Goal: Task Accomplishment & Management: Manage account settings

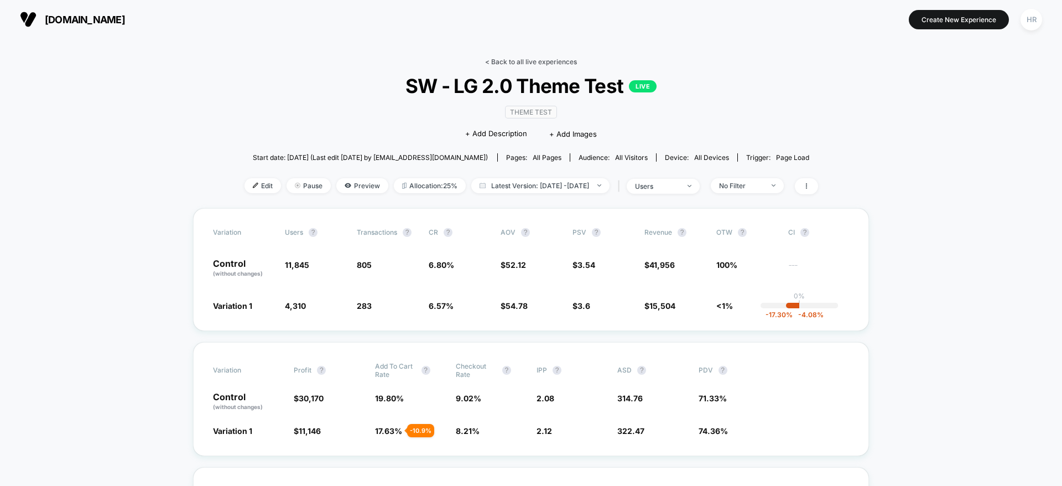
click at [516, 62] on link "< Back to all live experiences" at bounding box center [531, 62] width 92 height 8
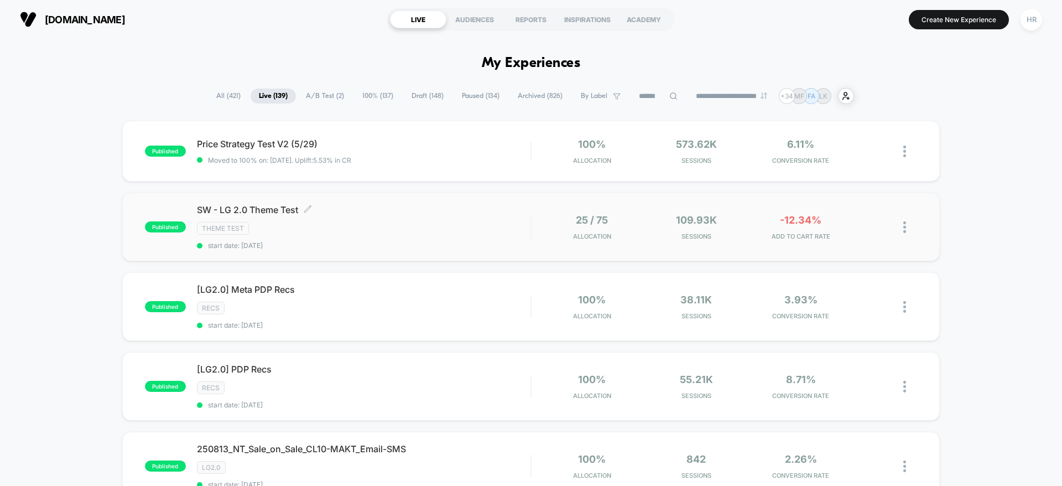
click at [452, 236] on div "SW - LG 2.0 Theme Test Click to edit experience details Click to edit experienc…" at bounding box center [363, 226] width 333 height 45
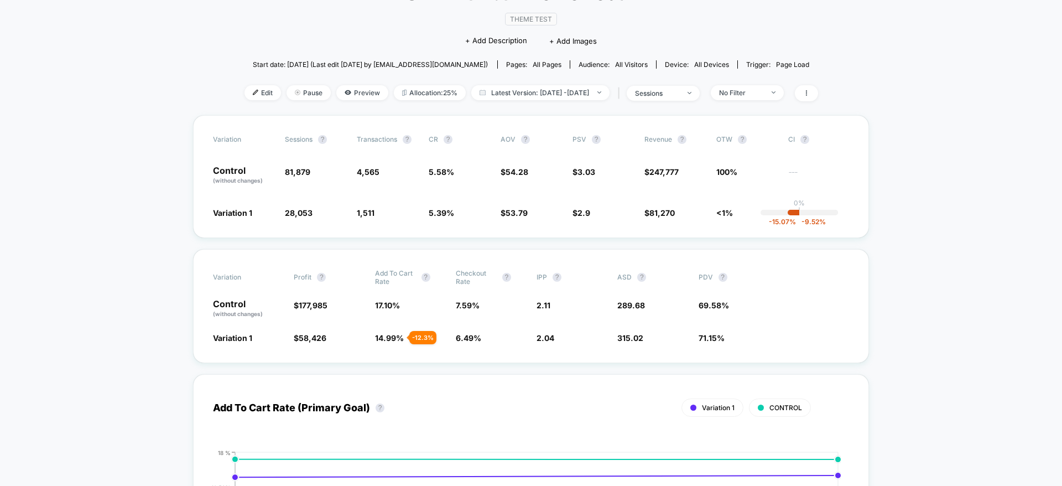
scroll to position [103, 0]
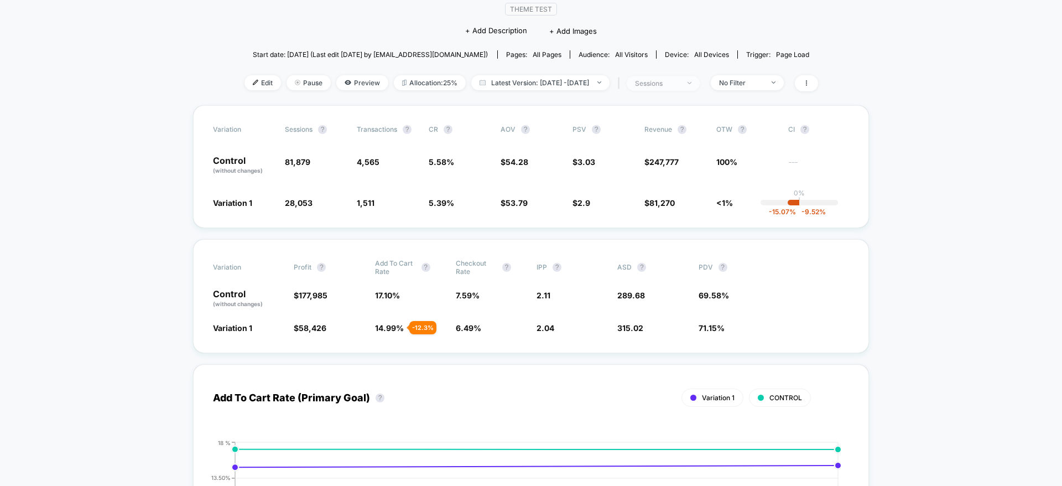
click at [693, 77] on span "sessions" at bounding box center [663, 83] width 73 height 15
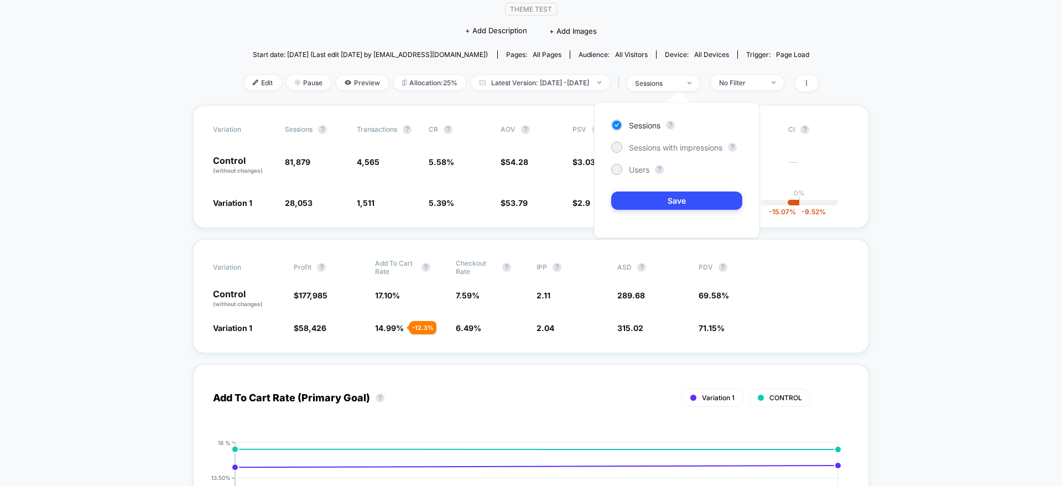
drag, startPoint x: 627, startPoint y: 169, endPoint x: 633, endPoint y: 212, distance: 43.5
click at [633, 212] on div "Sessions ? Sessions with impressions ? Users ? Save" at bounding box center [676, 169] width 165 height 135
click at [638, 168] on span "Users" at bounding box center [639, 169] width 20 height 9
click at [649, 195] on button "Save" at bounding box center [676, 200] width 131 height 18
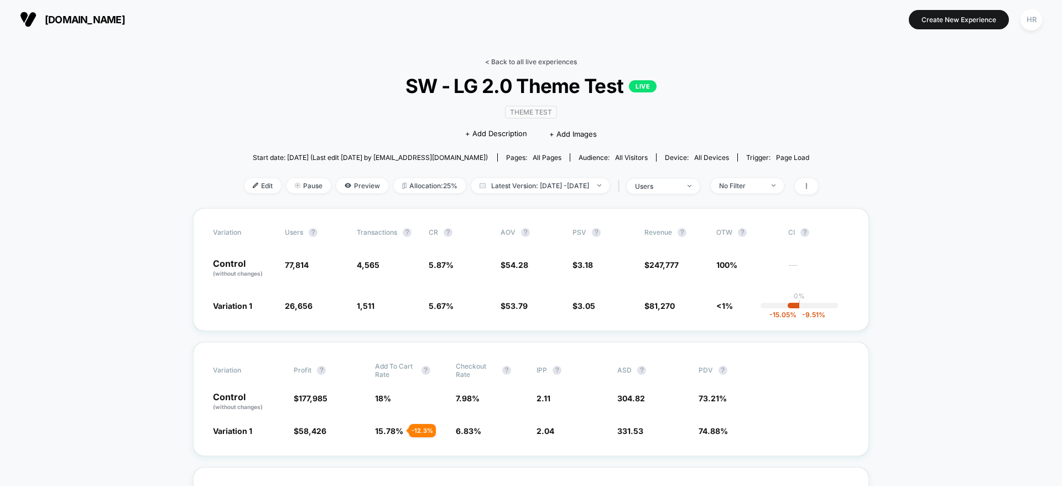
click at [529, 64] on link "< Back to all live experiences" at bounding box center [531, 62] width 92 height 8
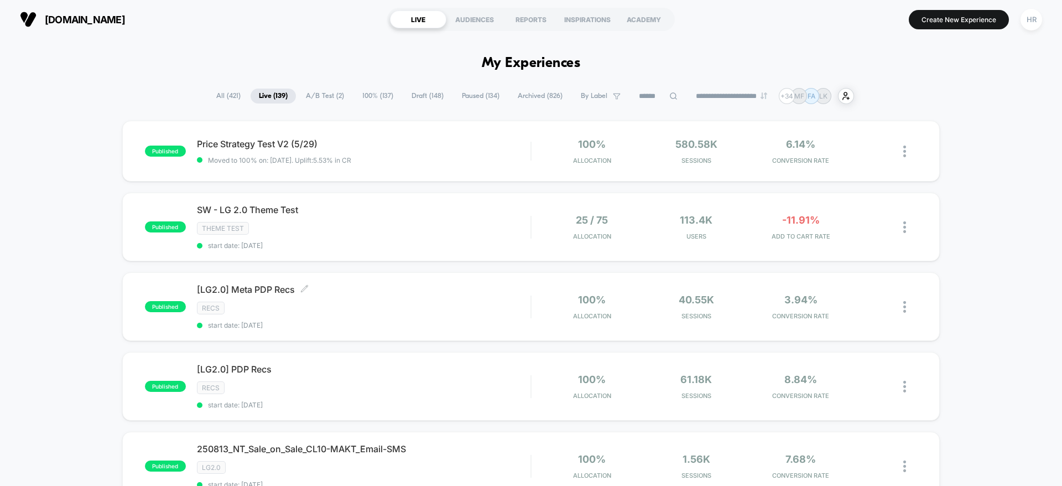
click at [494, 204] on span "SW - LG 2.0 Theme Test" at bounding box center [363, 209] width 333 height 11
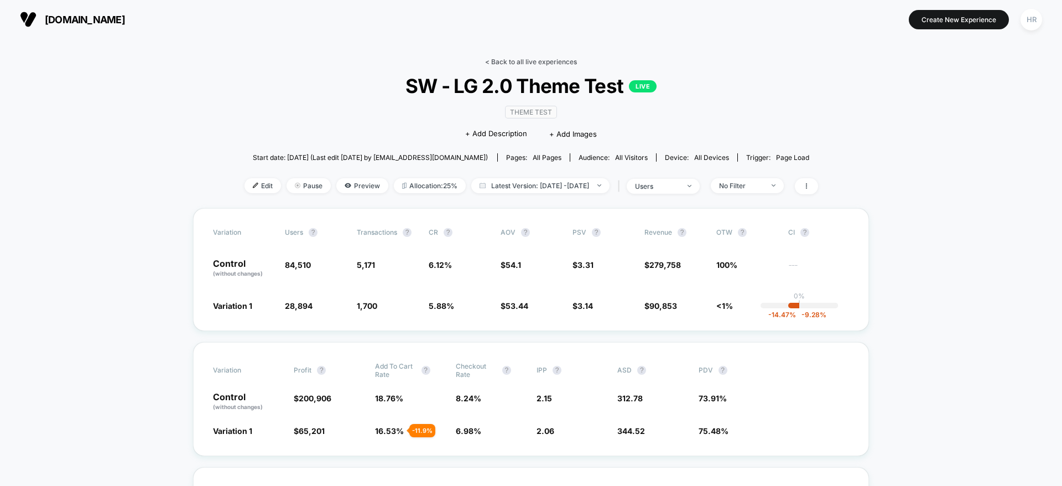
click at [562, 63] on link "< Back to all live experiences" at bounding box center [531, 62] width 92 height 8
